Goal: Task Accomplishment & Management: Use online tool/utility

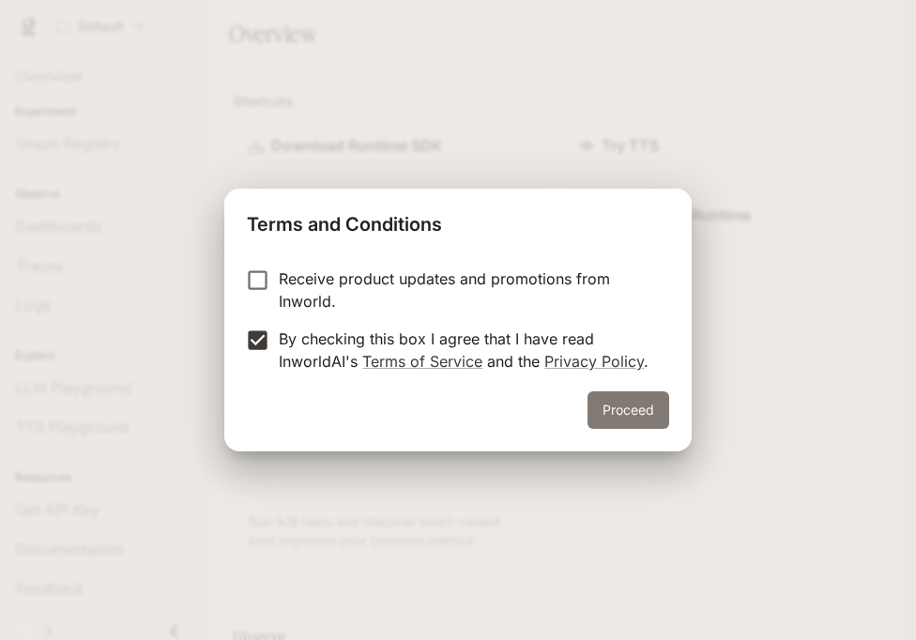
click at [600, 397] on button "Proceed" at bounding box center [628, 410] width 82 height 38
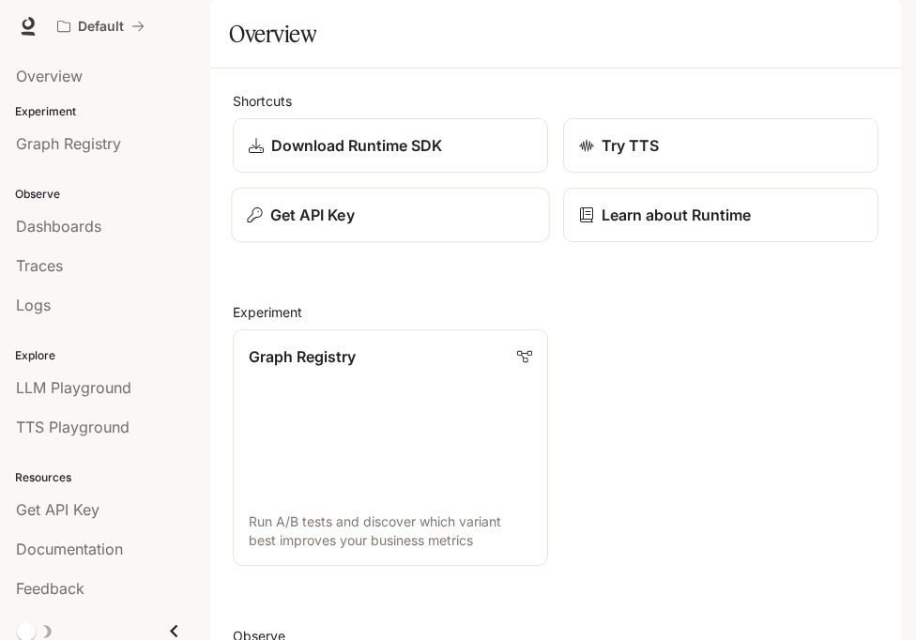
click at [469, 243] on button "Get API Key" at bounding box center [390, 215] width 318 height 55
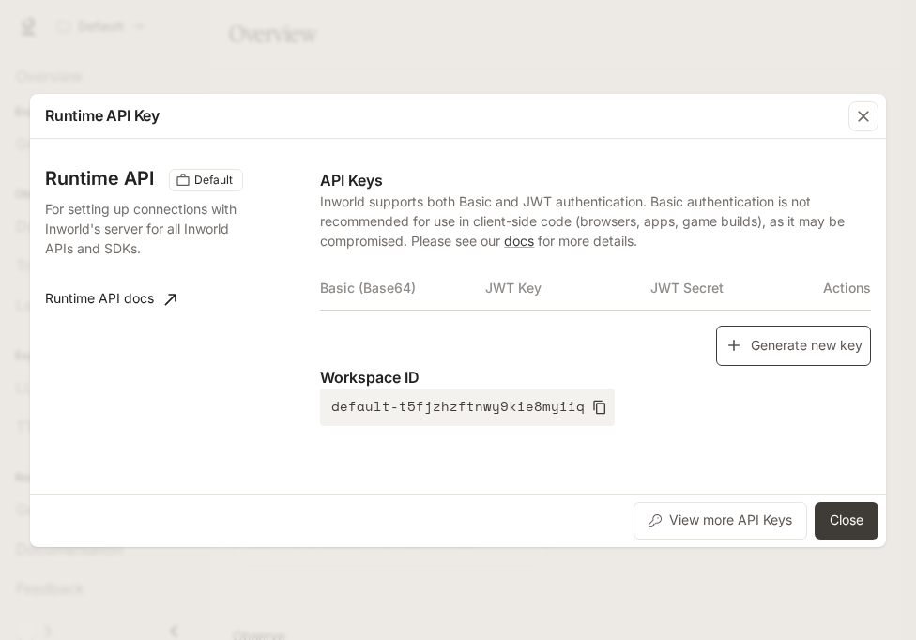
click at [750, 341] on button "Generate new key" at bounding box center [793, 346] width 155 height 40
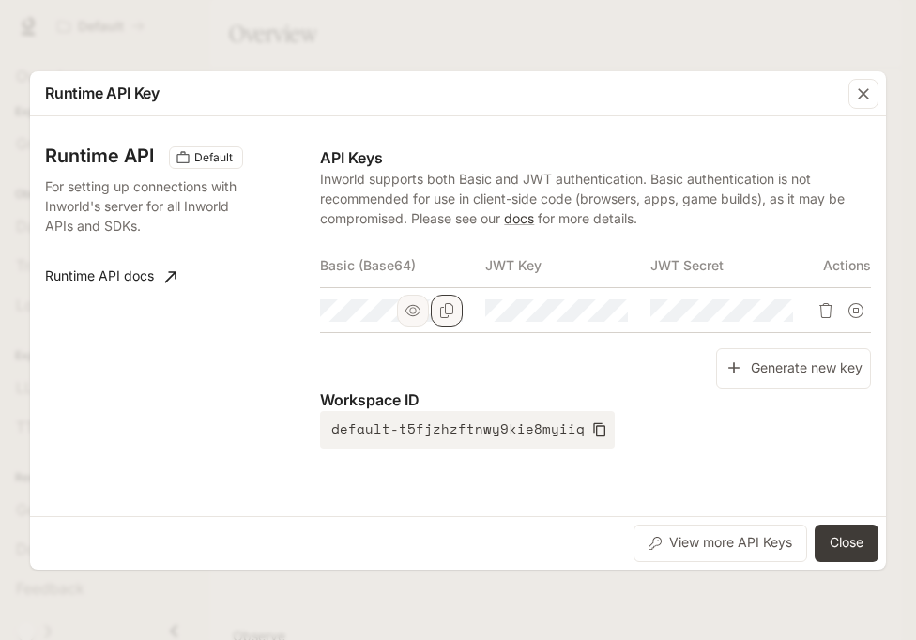
click at [461, 315] on button "Copy Basic (Base64)" at bounding box center [447, 311] width 32 height 32
click at [845, 533] on button "Close" at bounding box center [846, 543] width 64 height 38
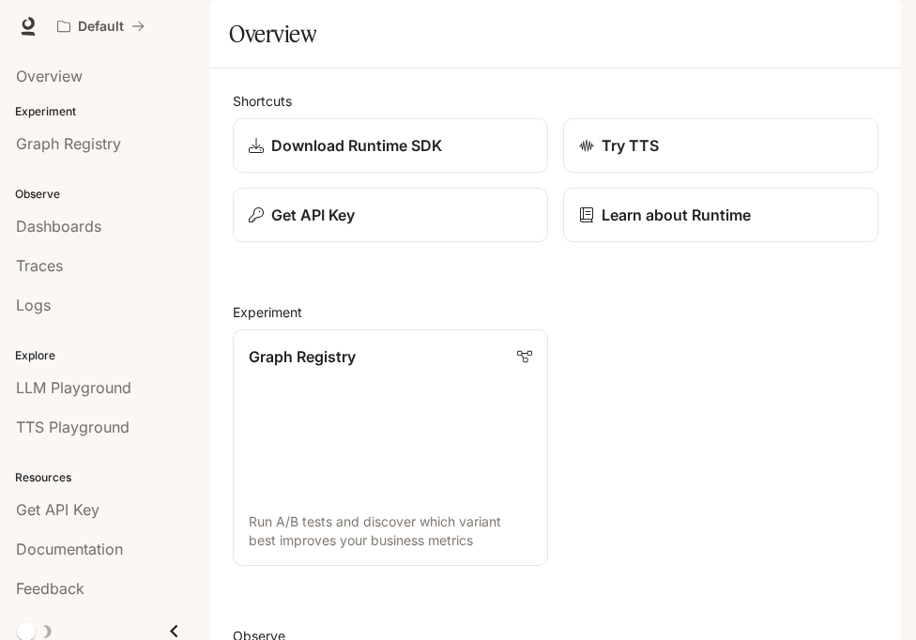
click at [869, 25] on icon "button" at bounding box center [874, 26] width 15 height 15
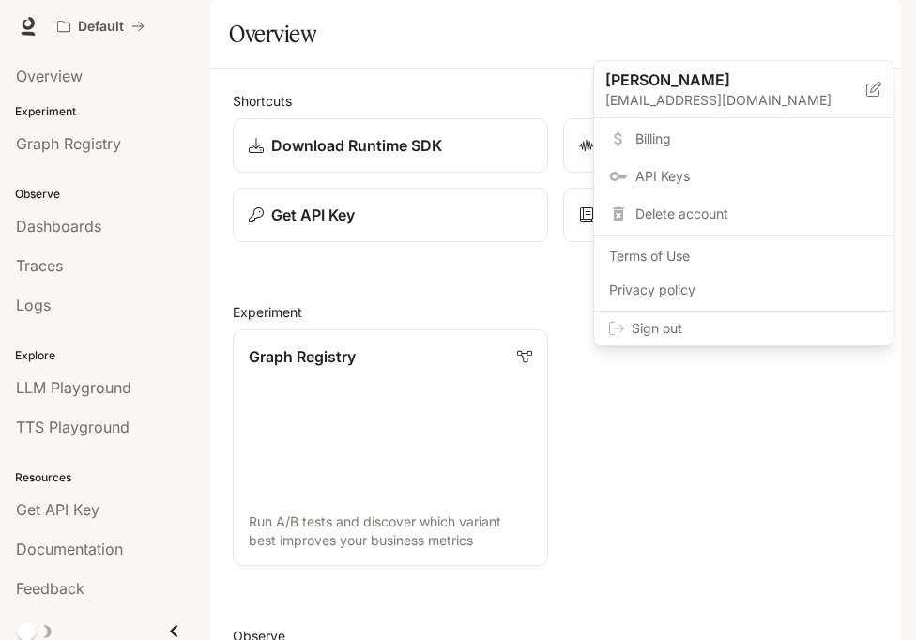
click at [758, 341] on div "Sign out" at bounding box center [743, 328] width 298 height 34
